Goal: Information Seeking & Learning: Learn about a topic

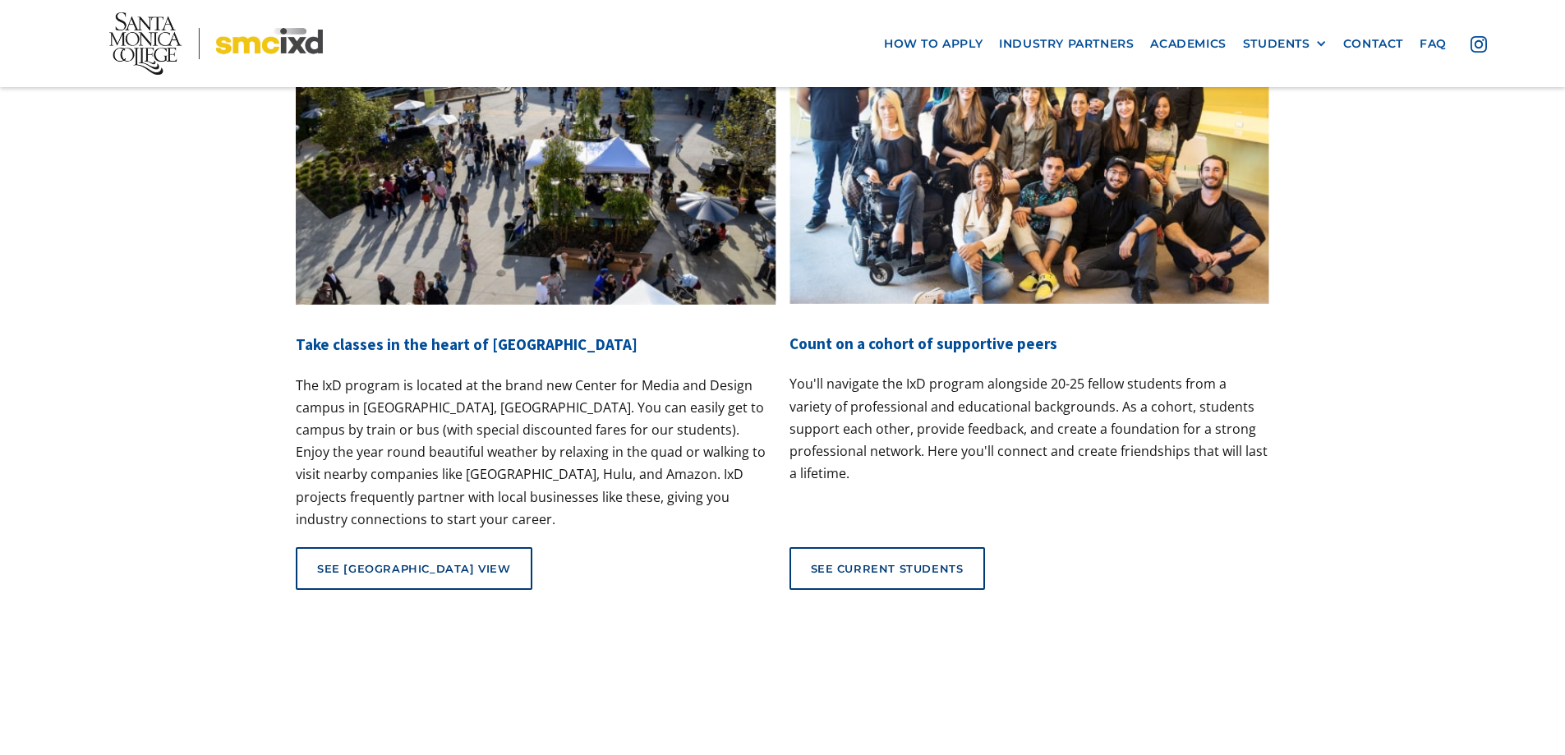
scroll to position [6328, 0]
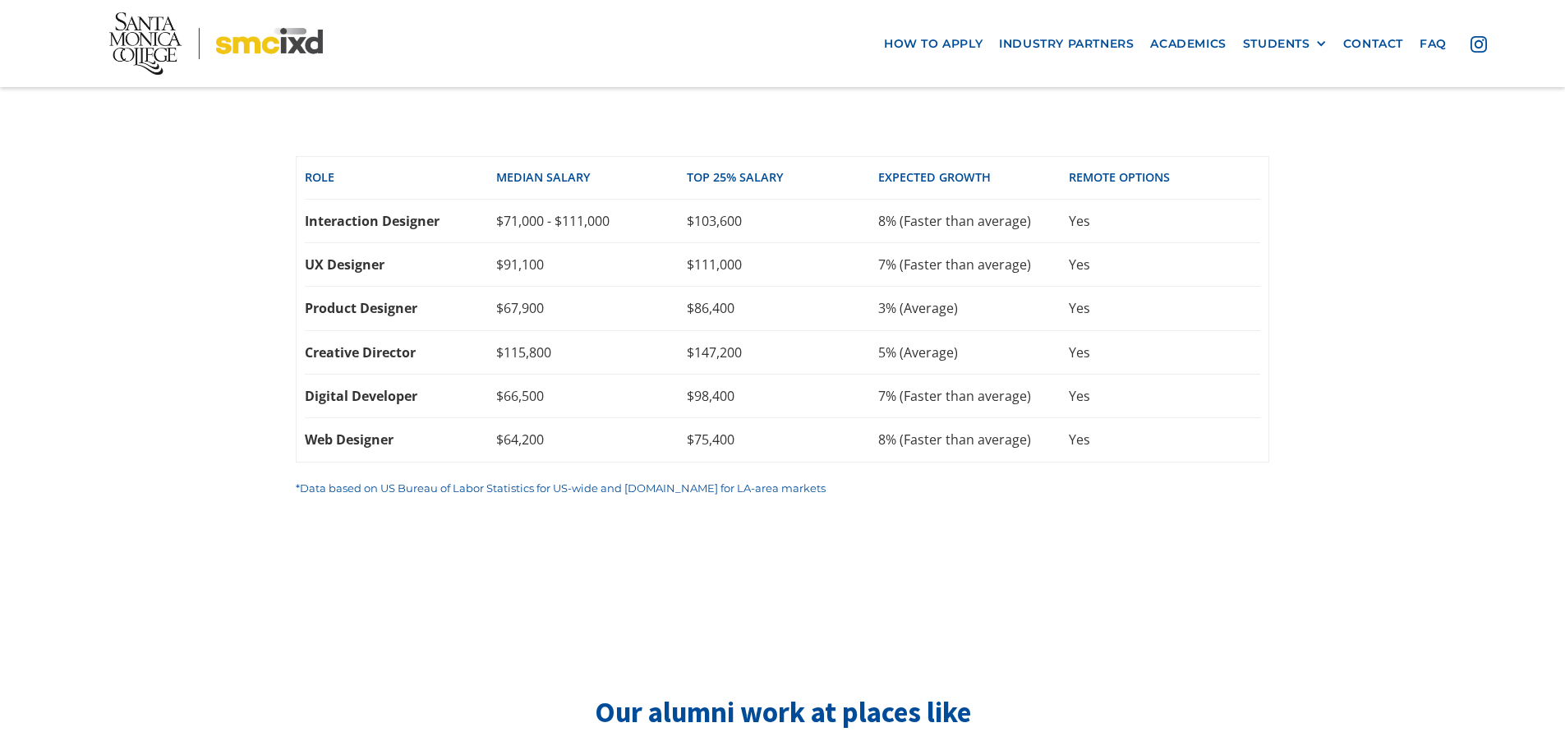
scroll to position [3483, 0]
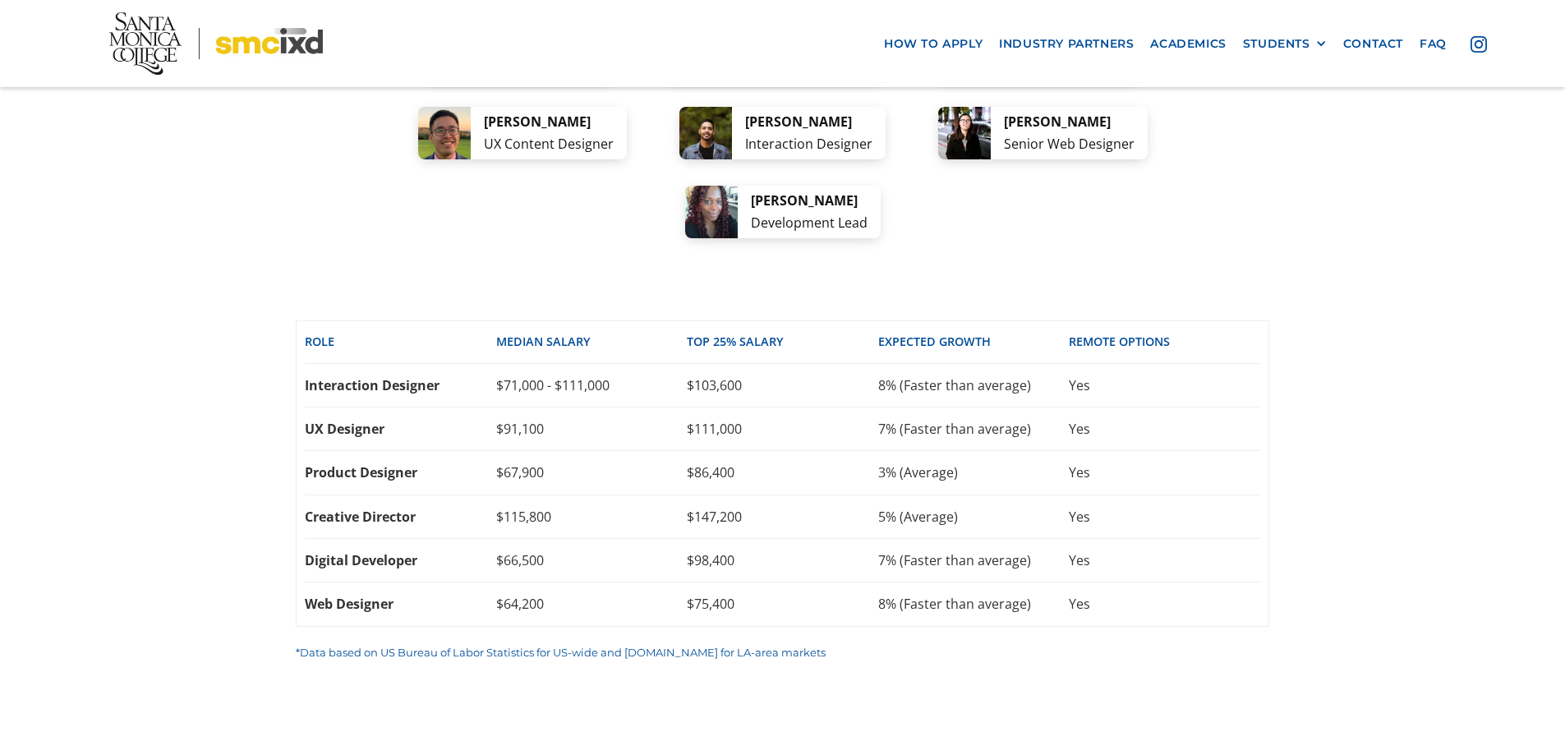
click at [1185, 376] on div "Yes" at bounding box center [1164, 385] width 191 height 18
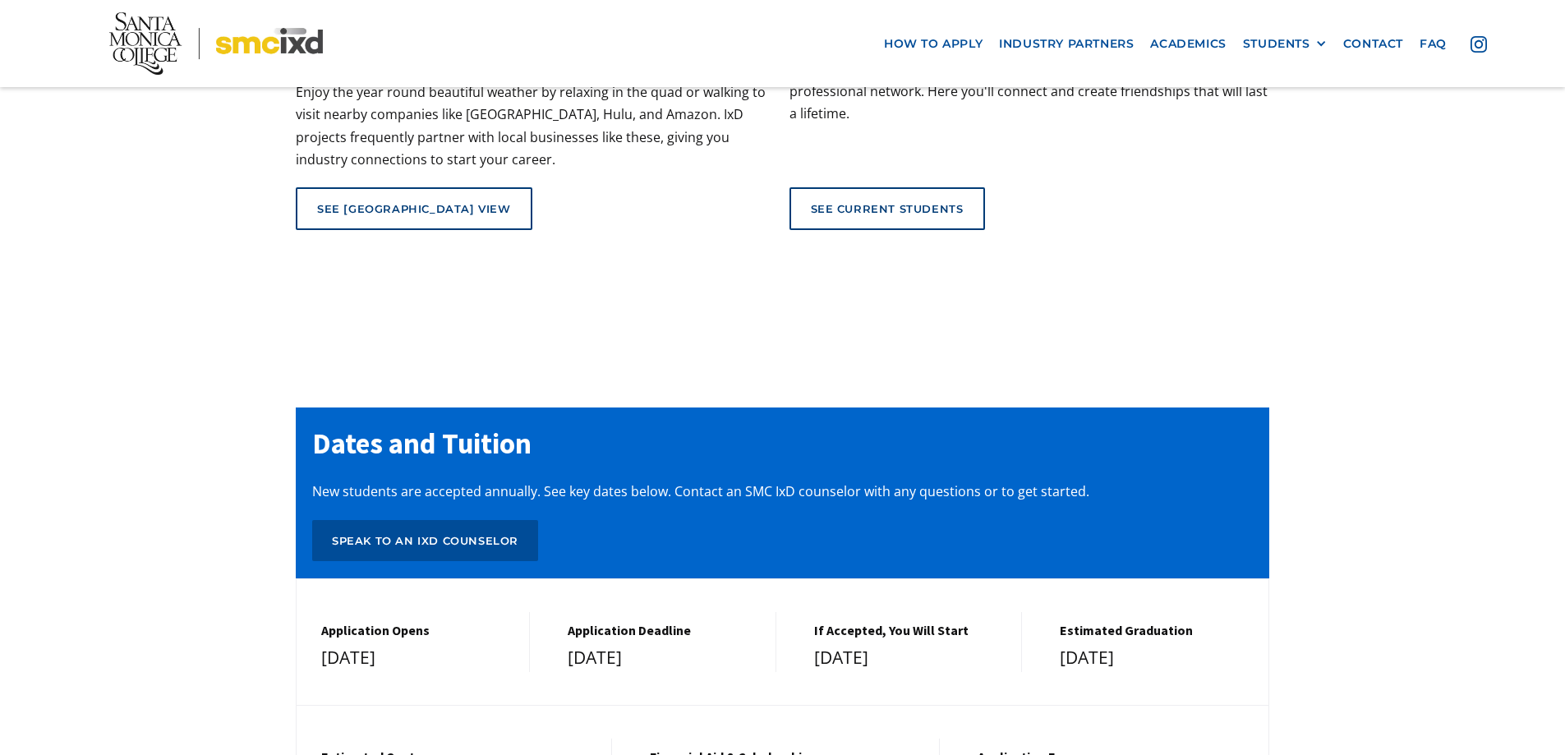
scroll to position [6770, 0]
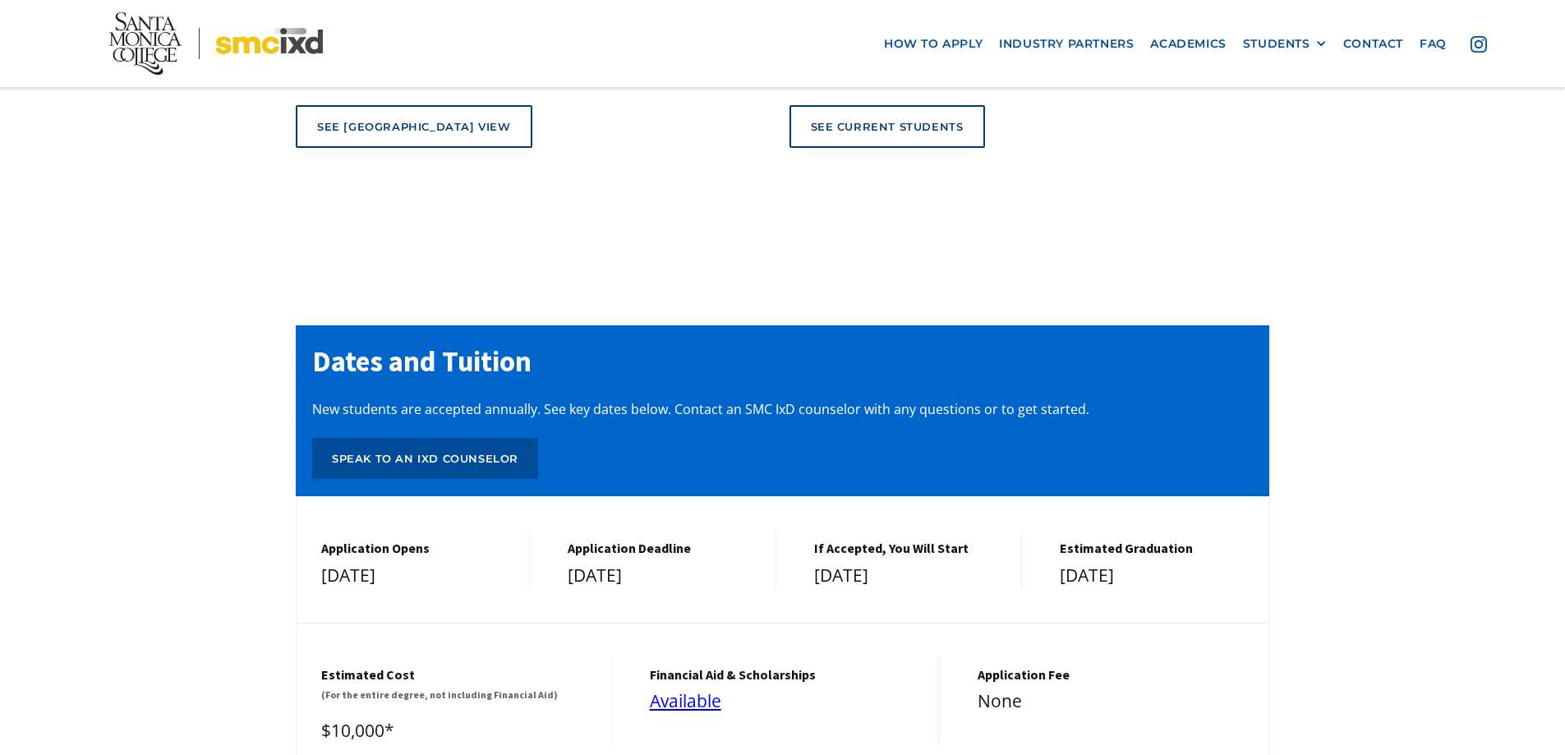
click at [944, 541] on h5 "If Accepted, You Will Start" at bounding box center [909, 549] width 191 height 16
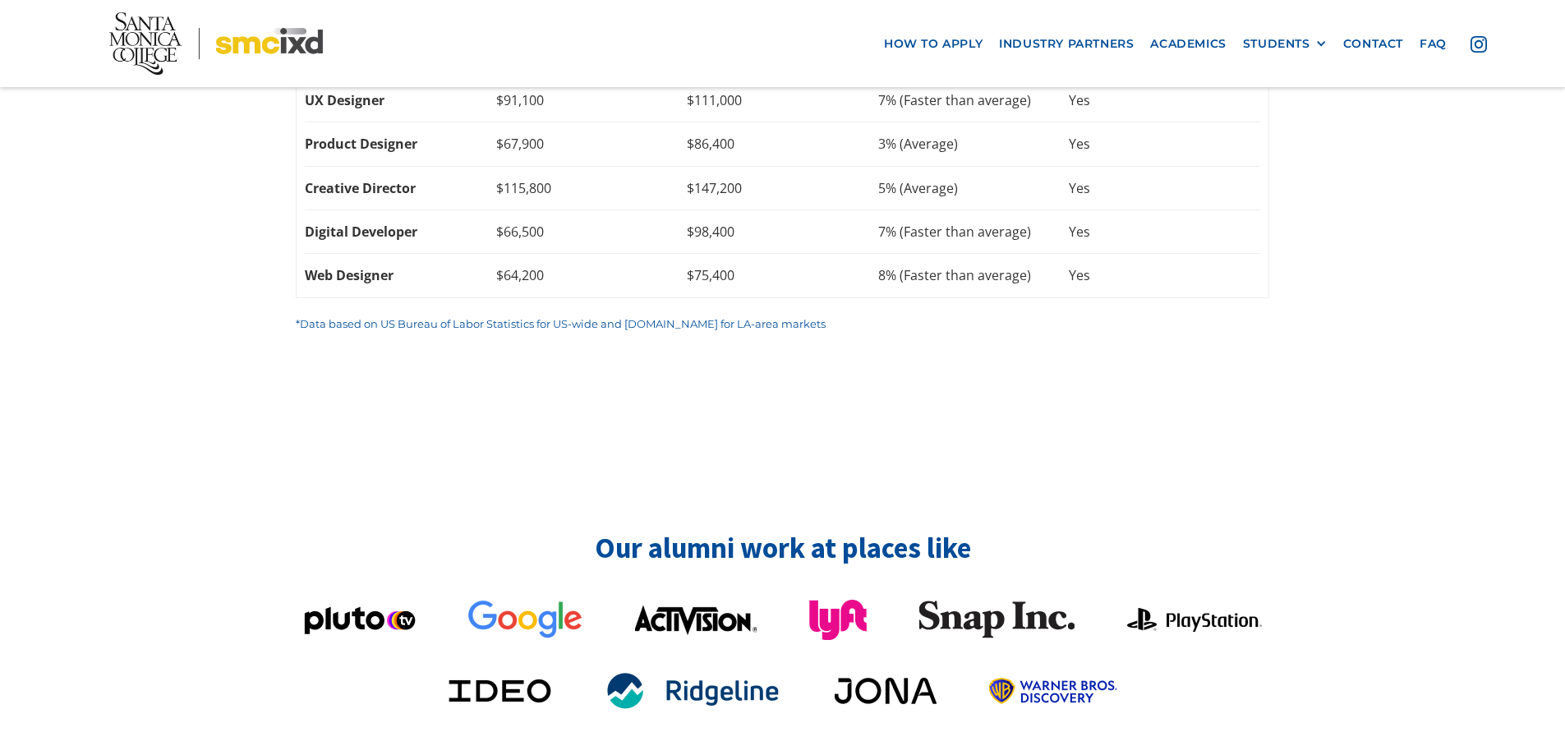
scroll to position [3729, 0]
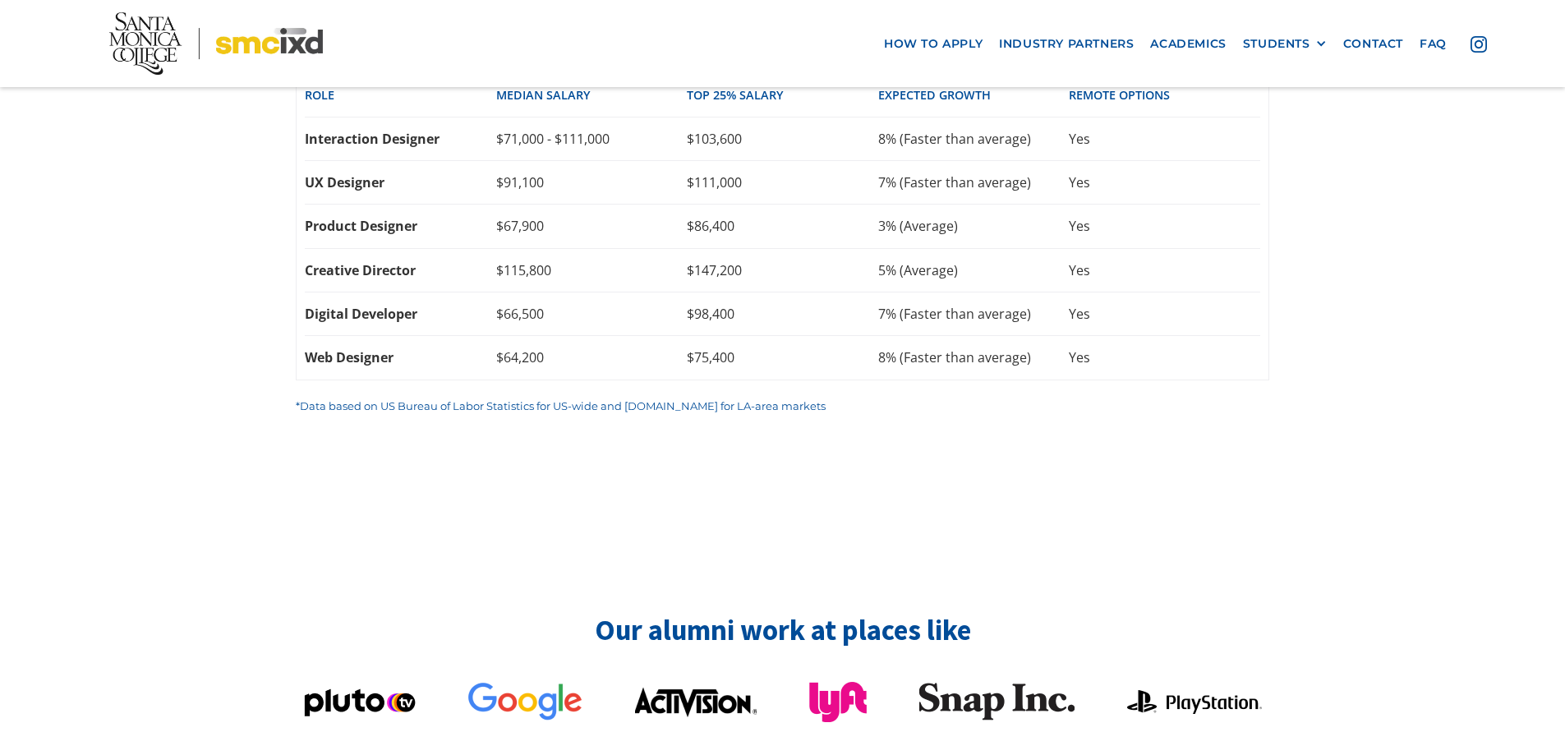
click at [1160, 21] on nav "how to apply industry partners Academics STUDENTS PROspective Students GRAD SHO…" at bounding box center [782, 43] width 1565 height 87
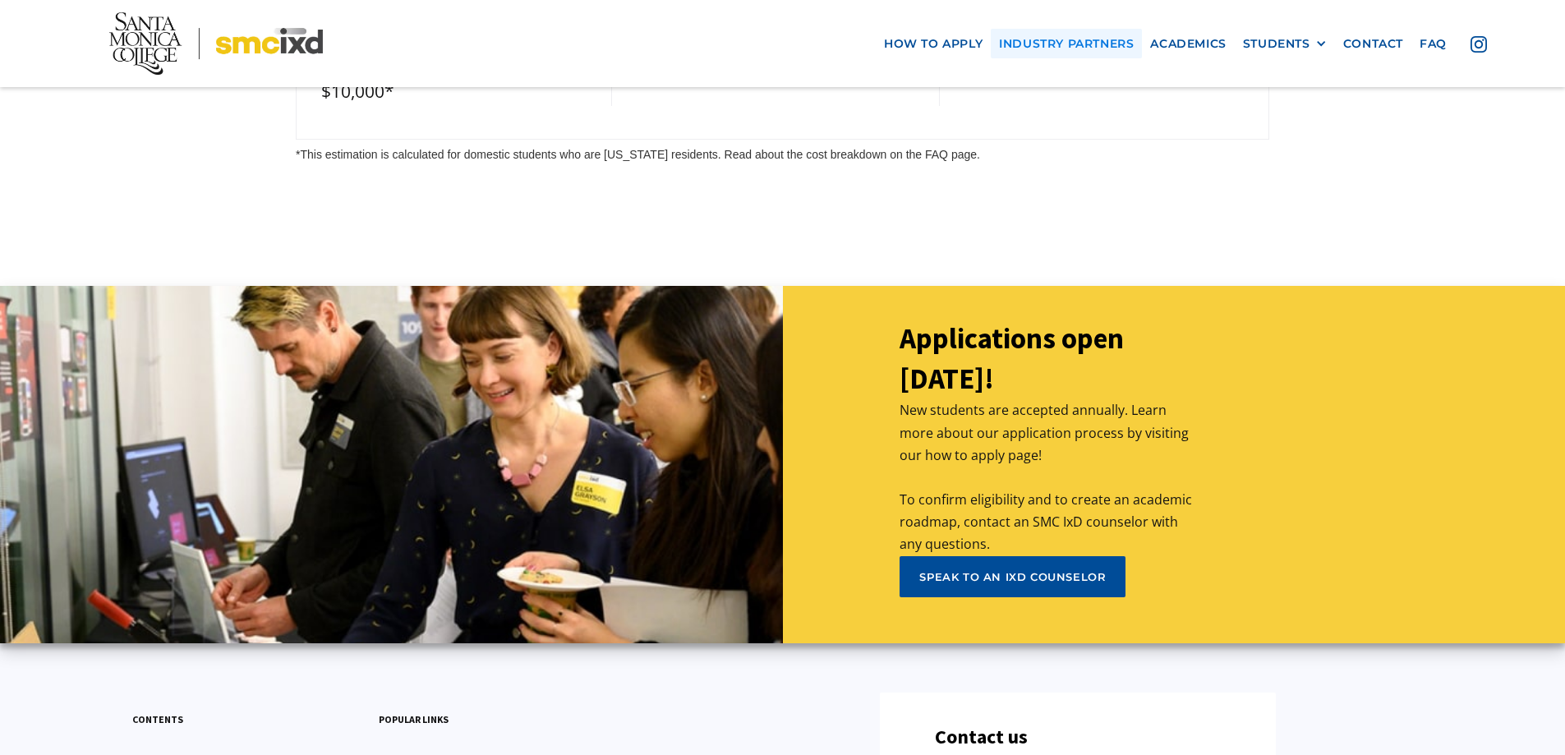
scroll to position [7327, 0]
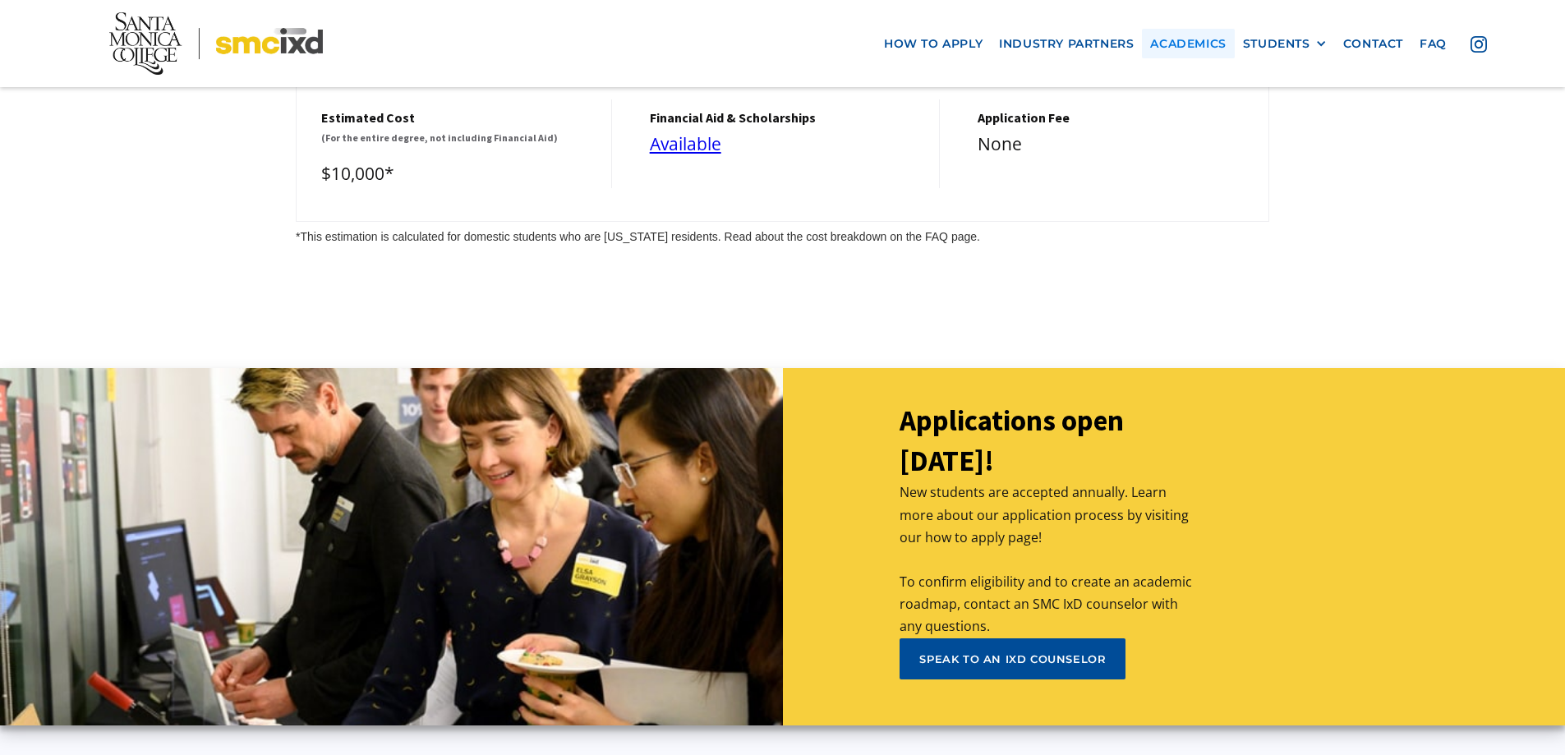
click at [1194, 43] on link "Academics" at bounding box center [1188, 43] width 92 height 30
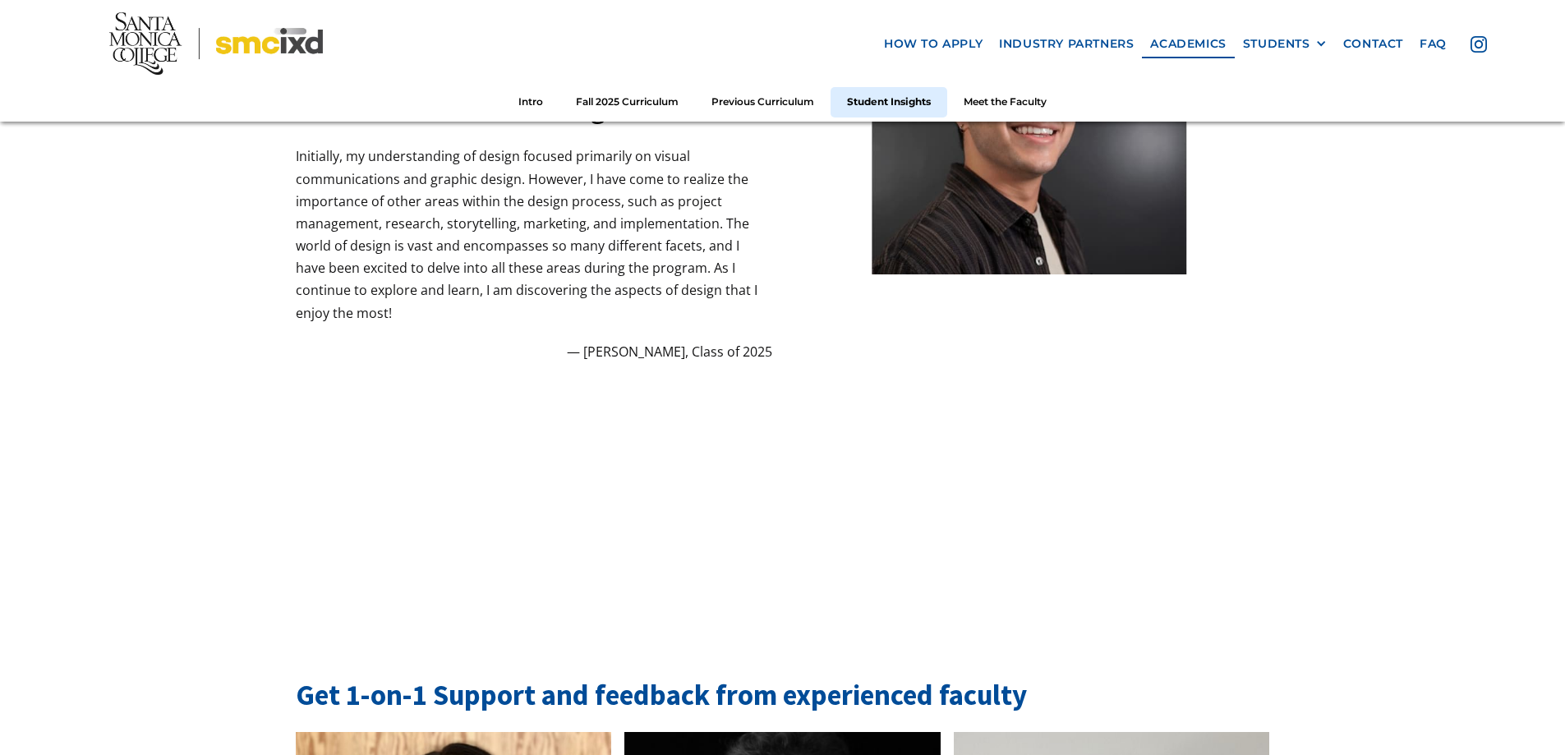
scroll to position [4509, 0]
